Goal: Task Accomplishment & Management: Use online tool/utility

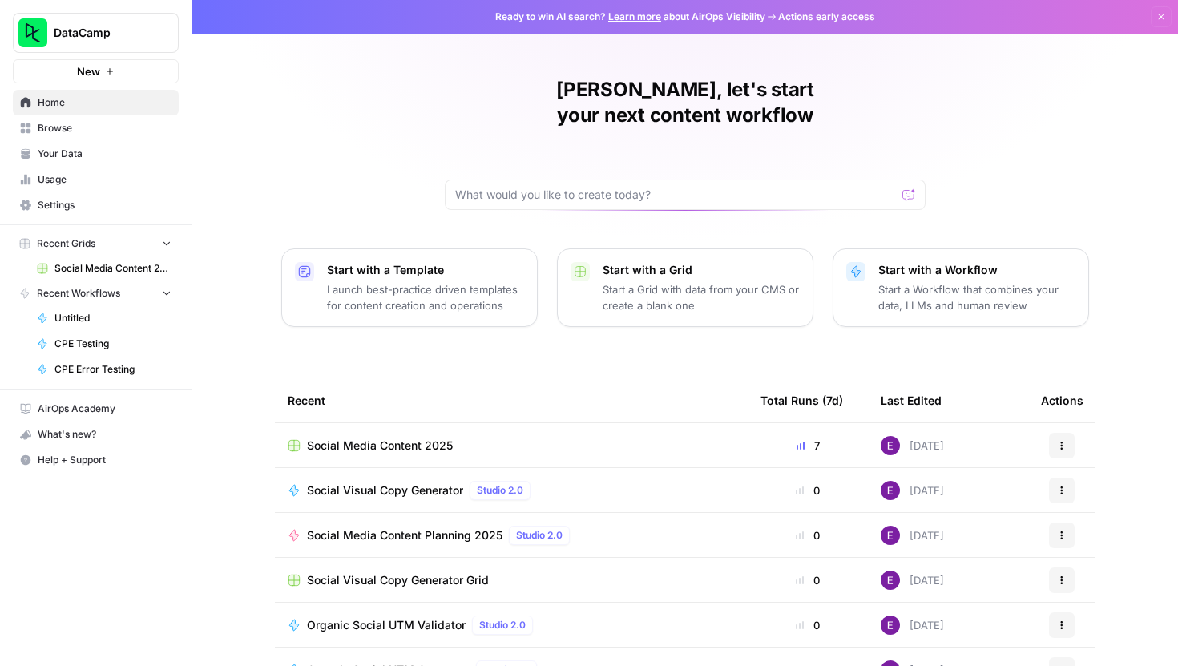
click at [381, 423] on td "Social Media Content 2025" at bounding box center [511, 445] width 473 height 44
click at [363, 423] on td "Social Media Content 2025" at bounding box center [511, 445] width 473 height 44
click at [355, 438] on span "Social Media Content 2025" at bounding box center [380, 446] width 146 height 16
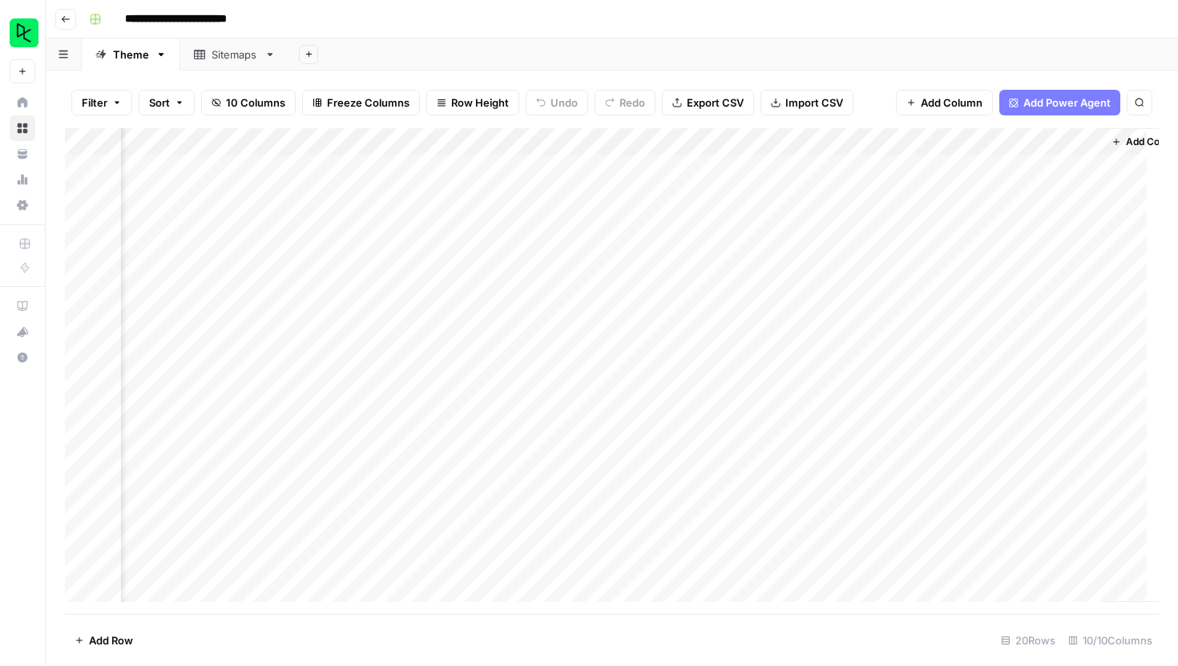
scroll to position [0, 630]
click at [878, 143] on div "Add Column" at bounding box center [612, 371] width 1094 height 486
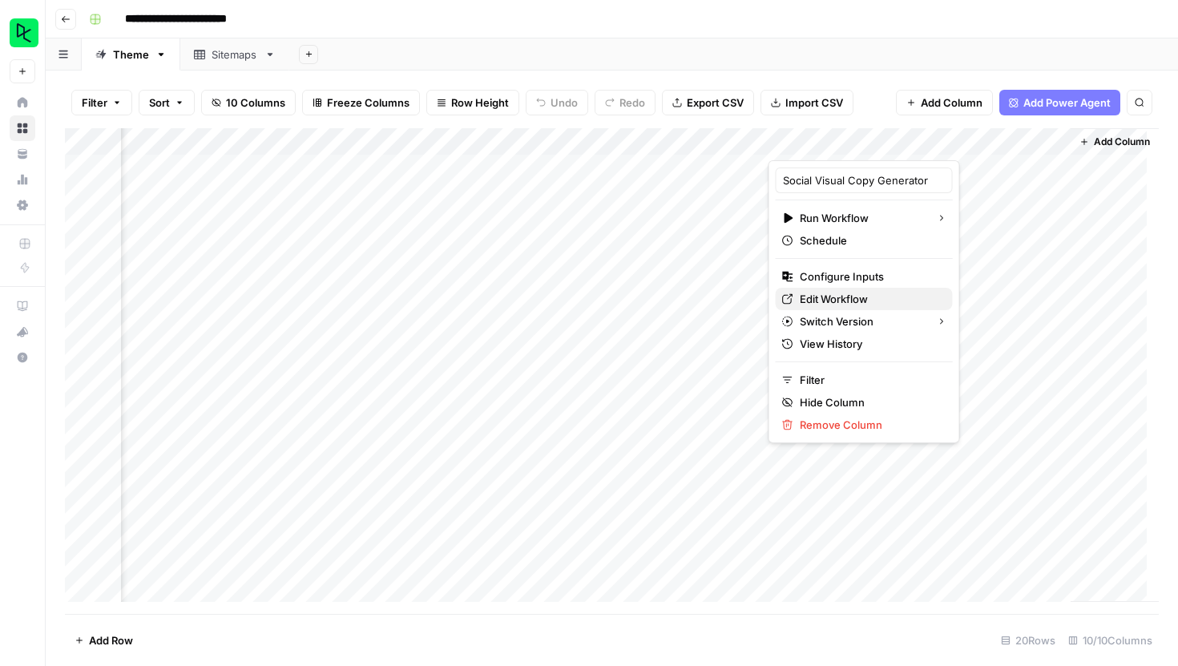
click at [844, 299] on span "Edit Workflow" at bounding box center [870, 299] width 140 height 16
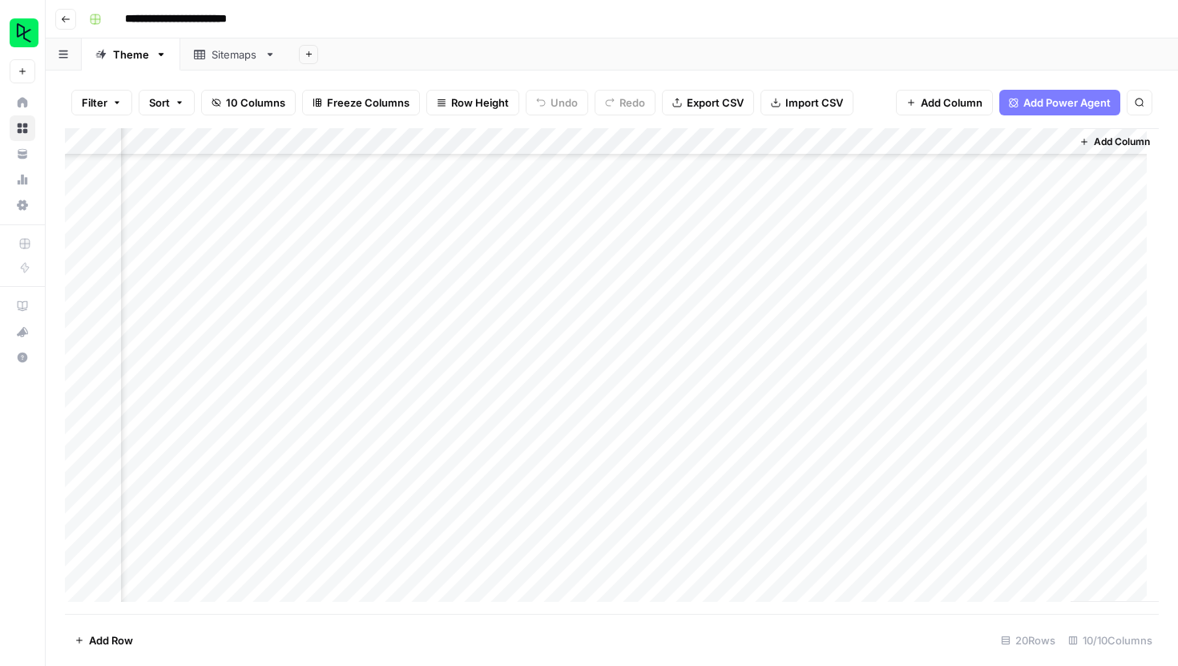
scroll to position [124, 630]
click at [1008, 486] on div "Add Column" at bounding box center [612, 371] width 1094 height 486
click at [1015, 483] on div "Add Column" at bounding box center [612, 371] width 1094 height 486
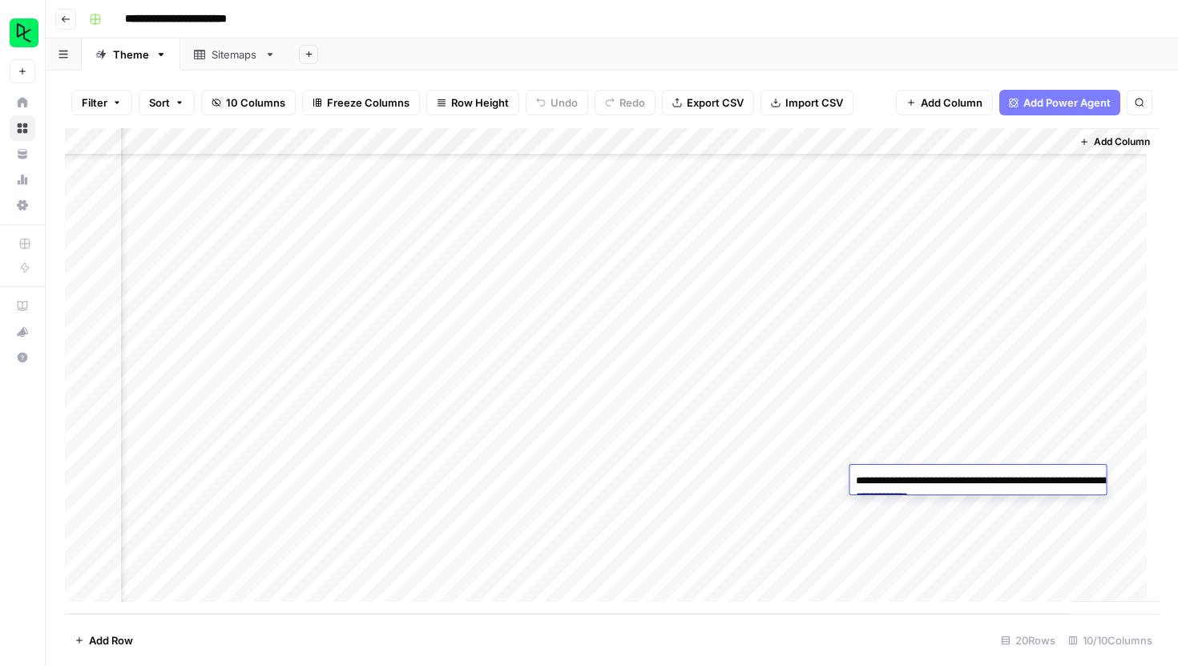
drag, startPoint x: 1054, startPoint y: 494, endPoint x: 853, endPoint y: 486, distance: 201.3
click at [853, 486] on textarea "**********" at bounding box center [1010, 489] width 321 height 38
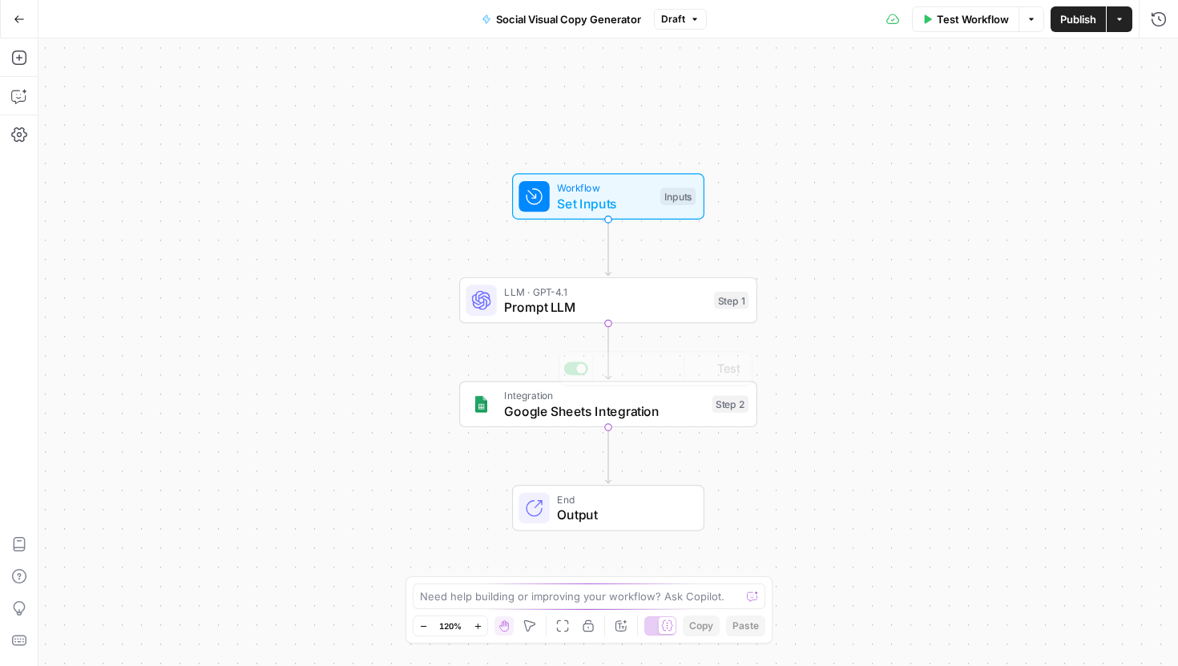
click at [630, 300] on span "Prompt LLM" at bounding box center [605, 306] width 202 height 19
